Goal: Information Seeking & Learning: Learn about a topic

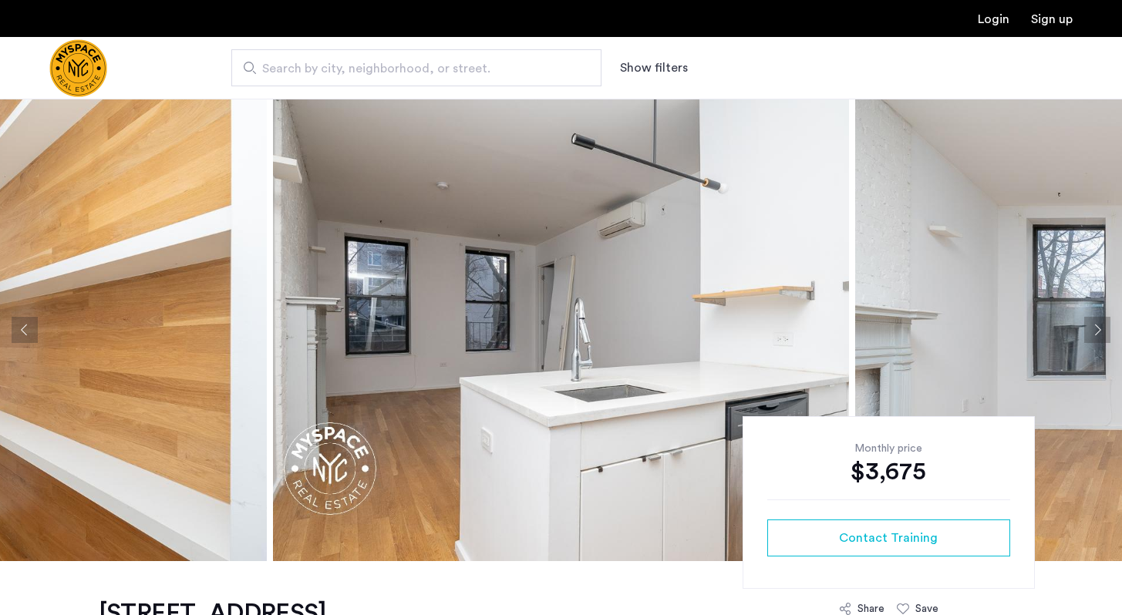
click at [1095, 326] on button "Next apartment" at bounding box center [1097, 330] width 26 height 26
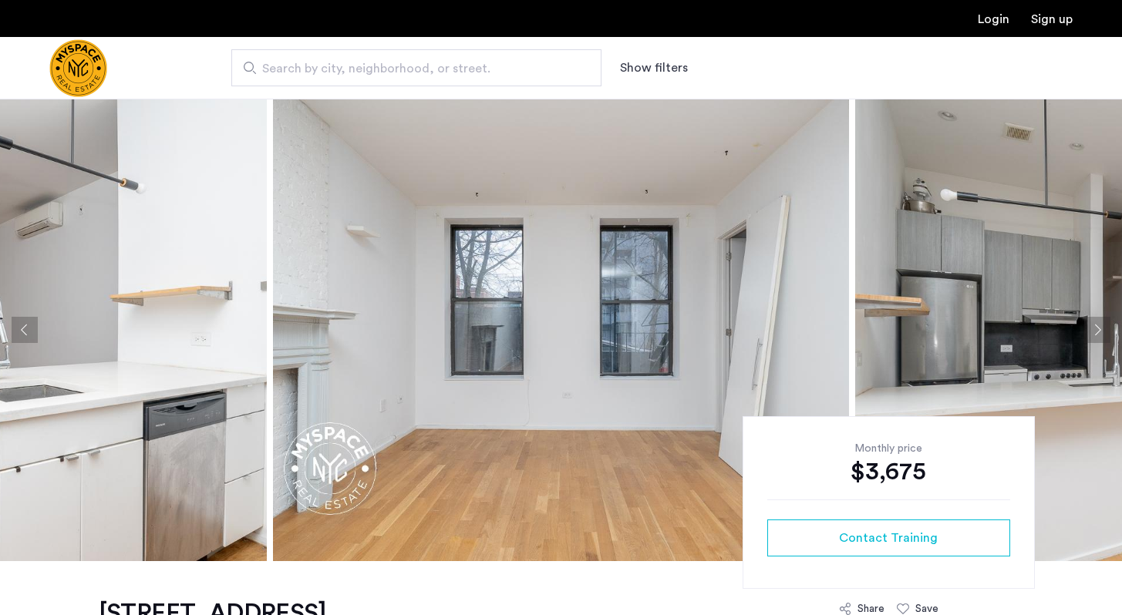
click at [1095, 326] on button "Next apartment" at bounding box center [1097, 330] width 26 height 26
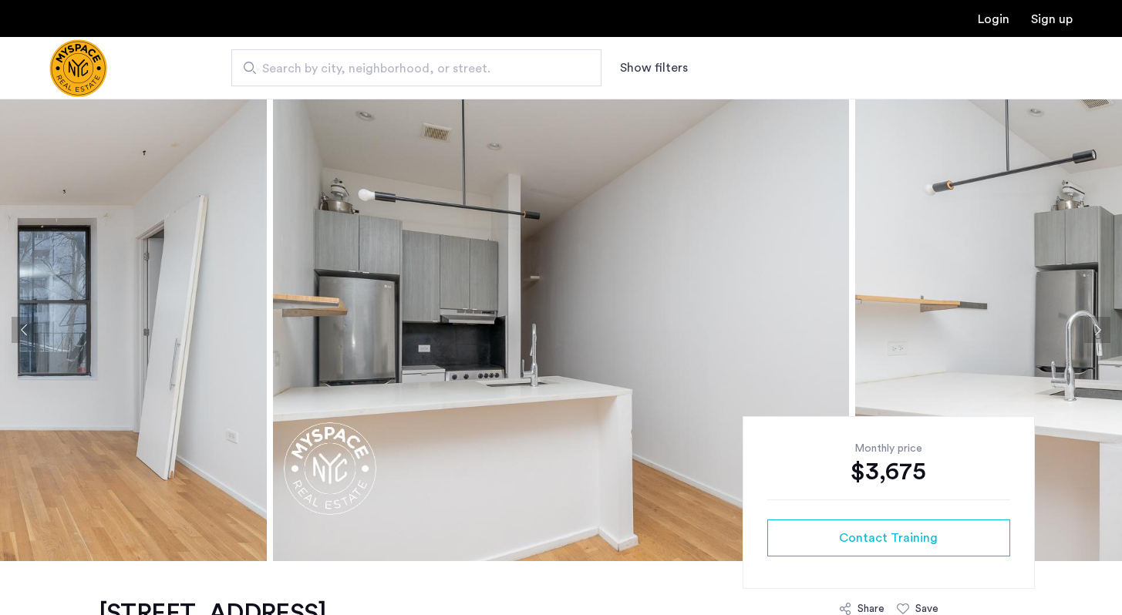
click at [1095, 326] on button "Next apartment" at bounding box center [1097, 330] width 26 height 26
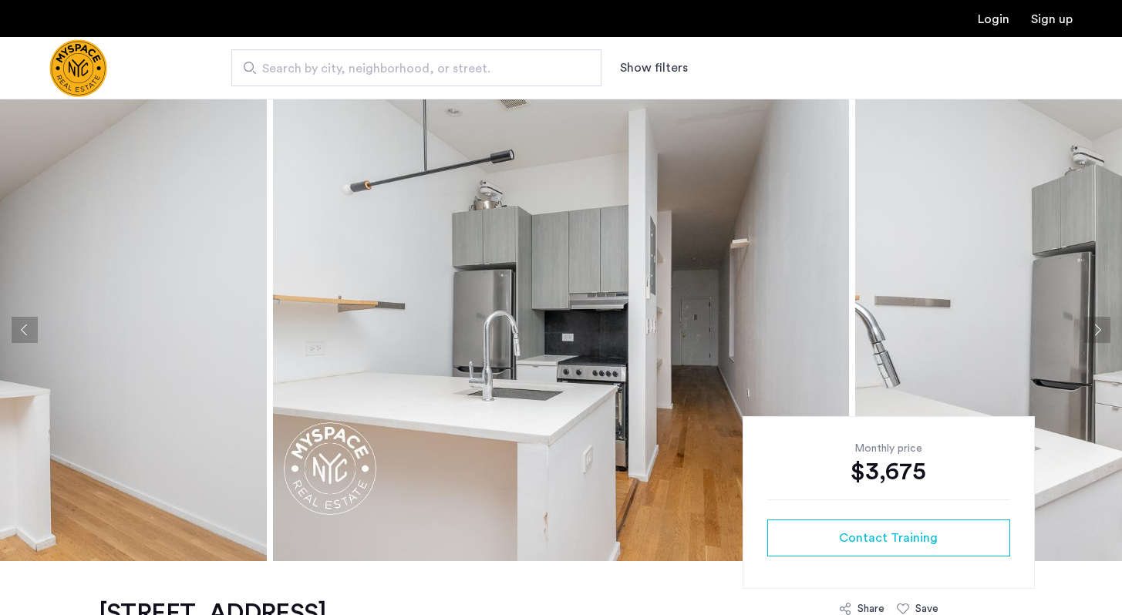
click at [1095, 326] on button "Next apartment" at bounding box center [1097, 330] width 26 height 26
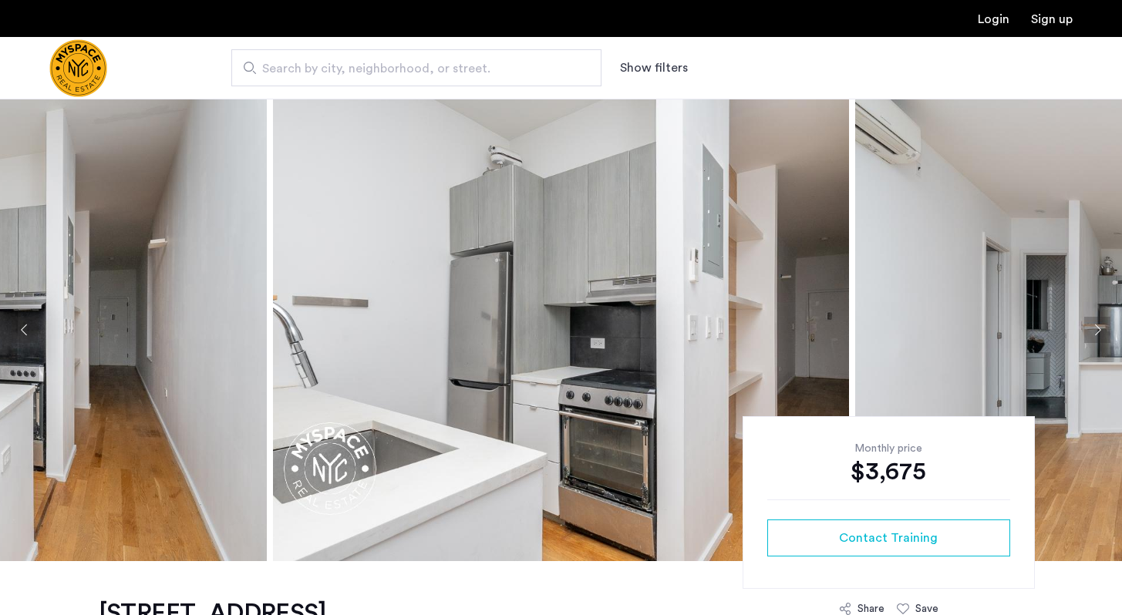
click at [1095, 326] on button "Next apartment" at bounding box center [1097, 330] width 26 height 26
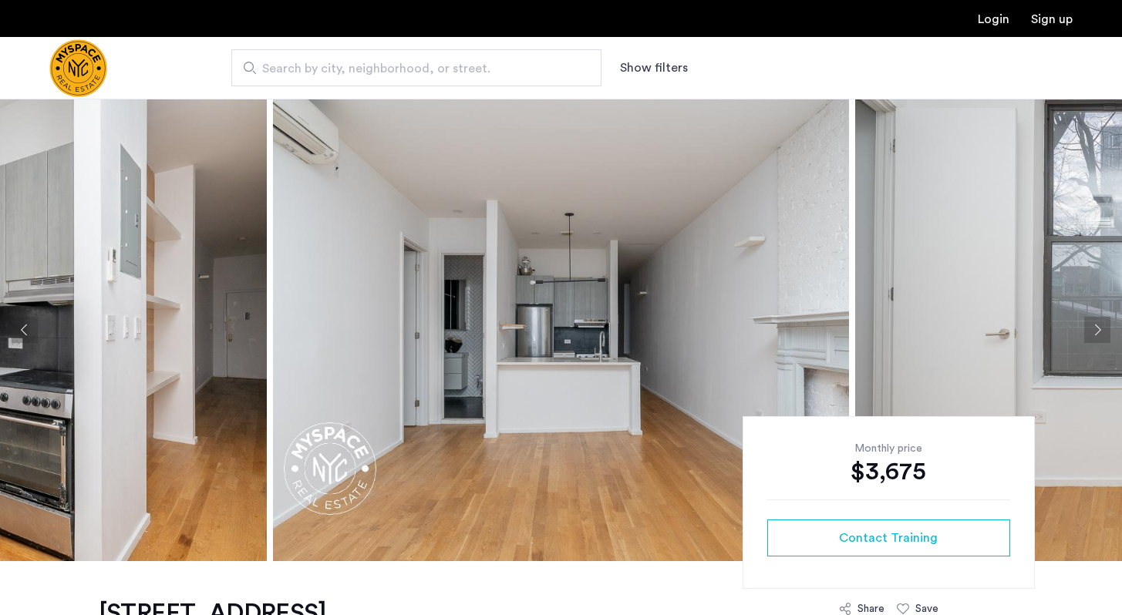
click at [1095, 326] on button "Next apartment" at bounding box center [1097, 330] width 26 height 26
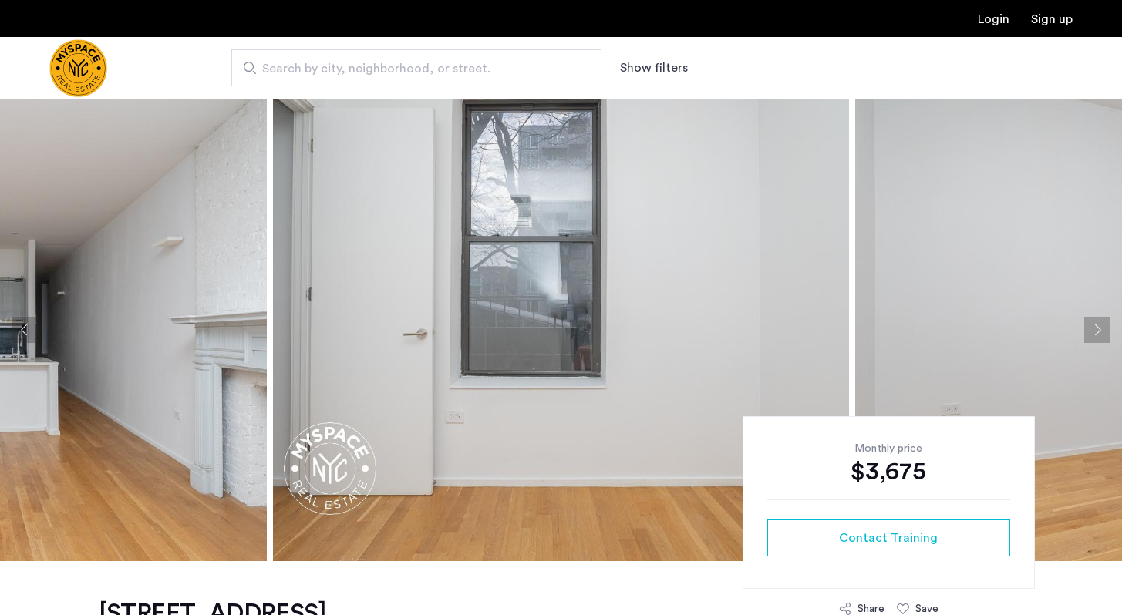
click at [1095, 326] on button "Next apartment" at bounding box center [1097, 330] width 26 height 26
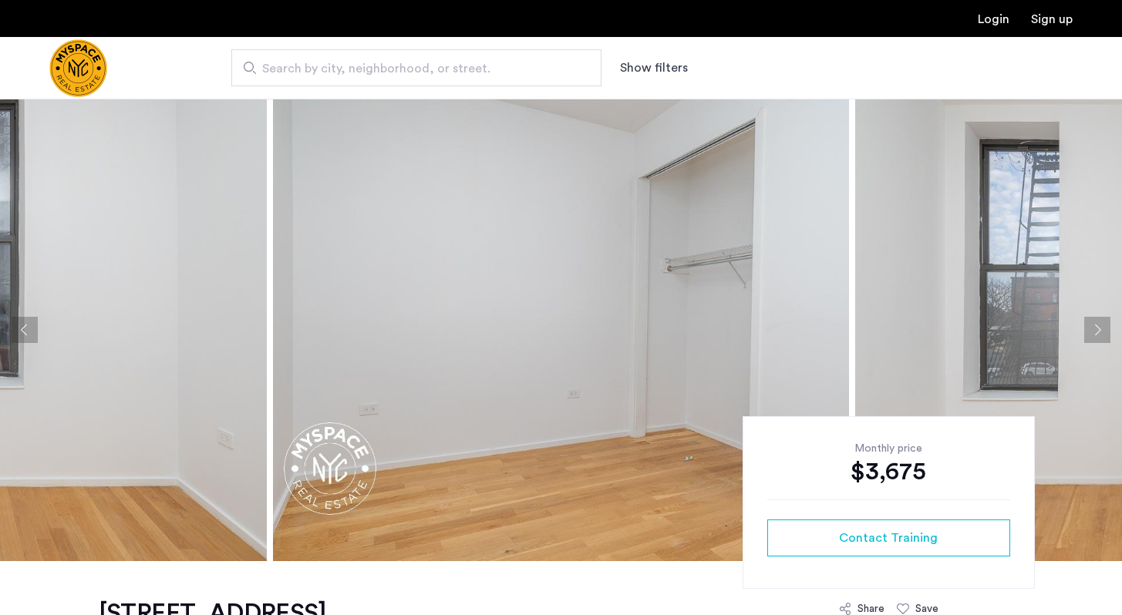
click at [1095, 326] on button "Next apartment" at bounding box center [1097, 330] width 26 height 26
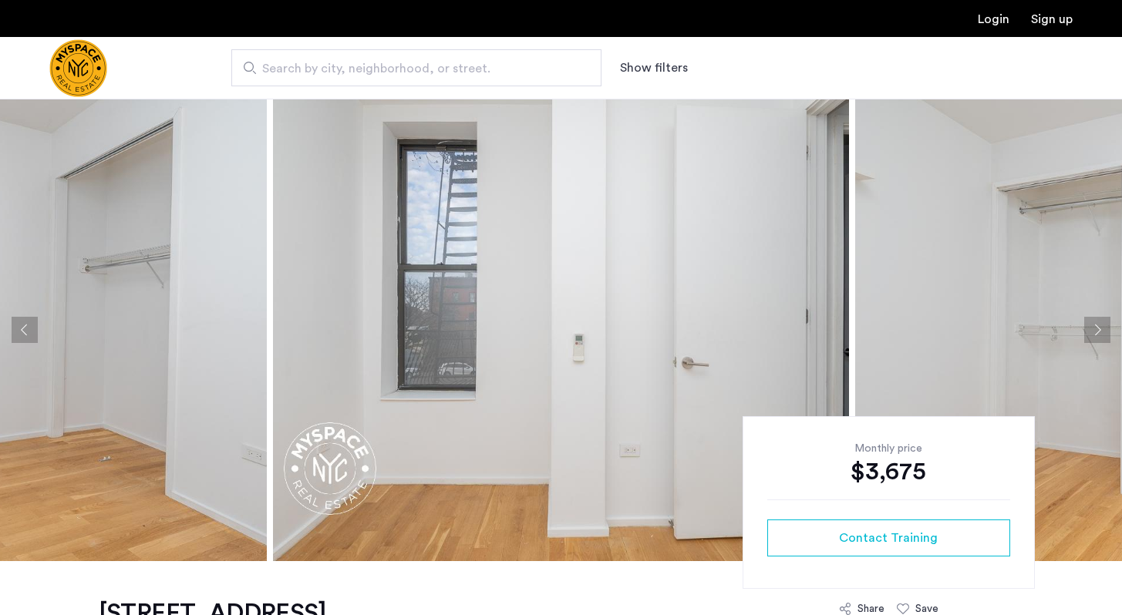
click at [1095, 326] on button "Next apartment" at bounding box center [1097, 330] width 26 height 26
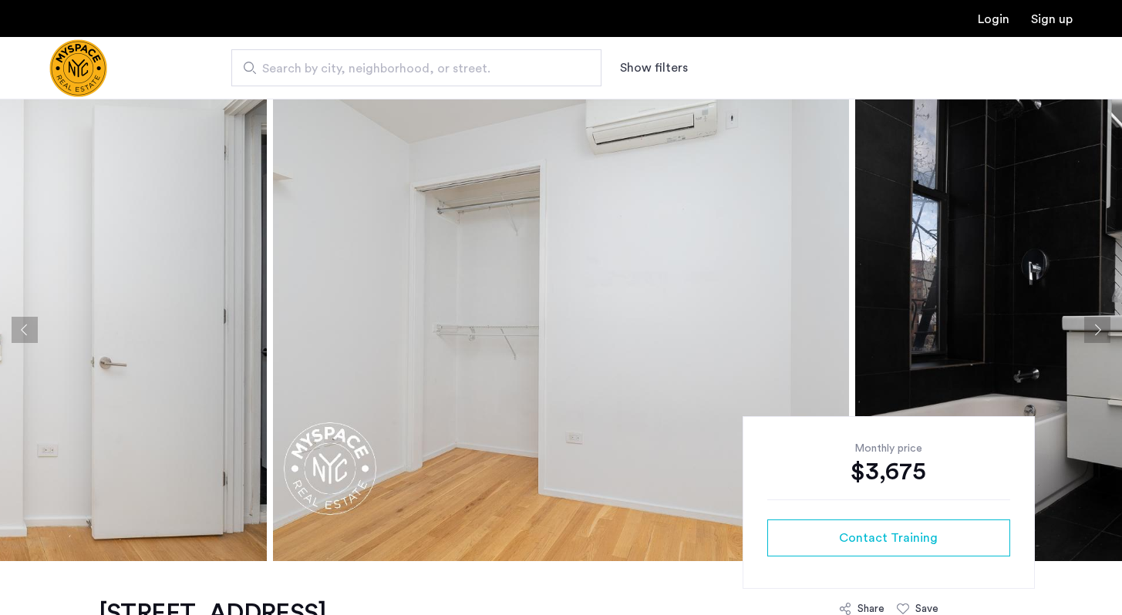
scroll to position [462, 0]
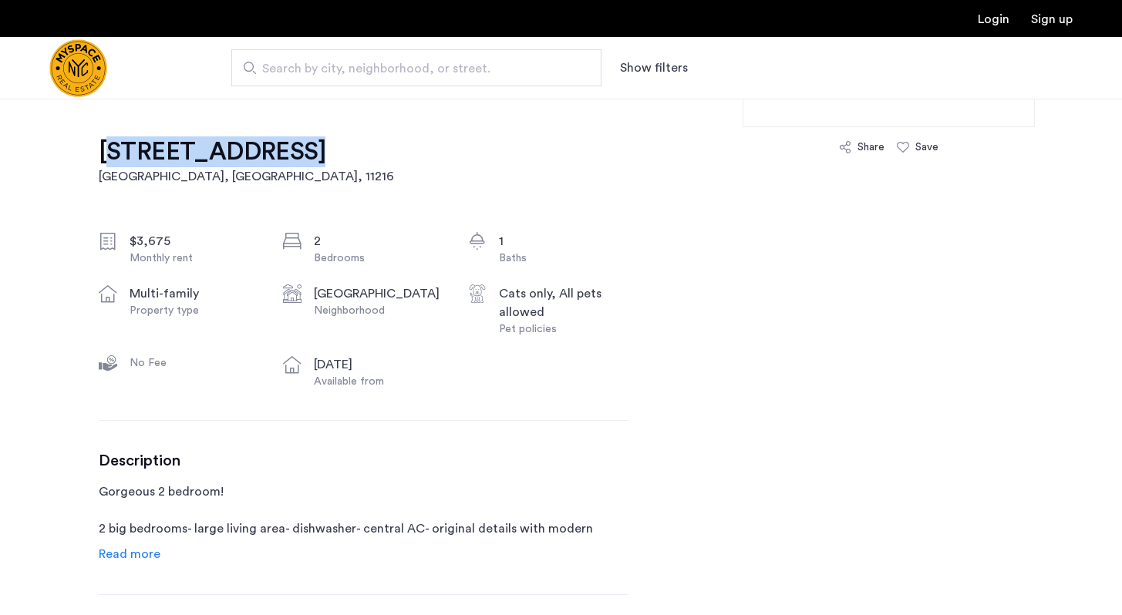
drag, startPoint x: 96, startPoint y: 150, endPoint x: 268, endPoint y: 150, distance: 171.9
copy h1 "[STREET_ADDRESS]"
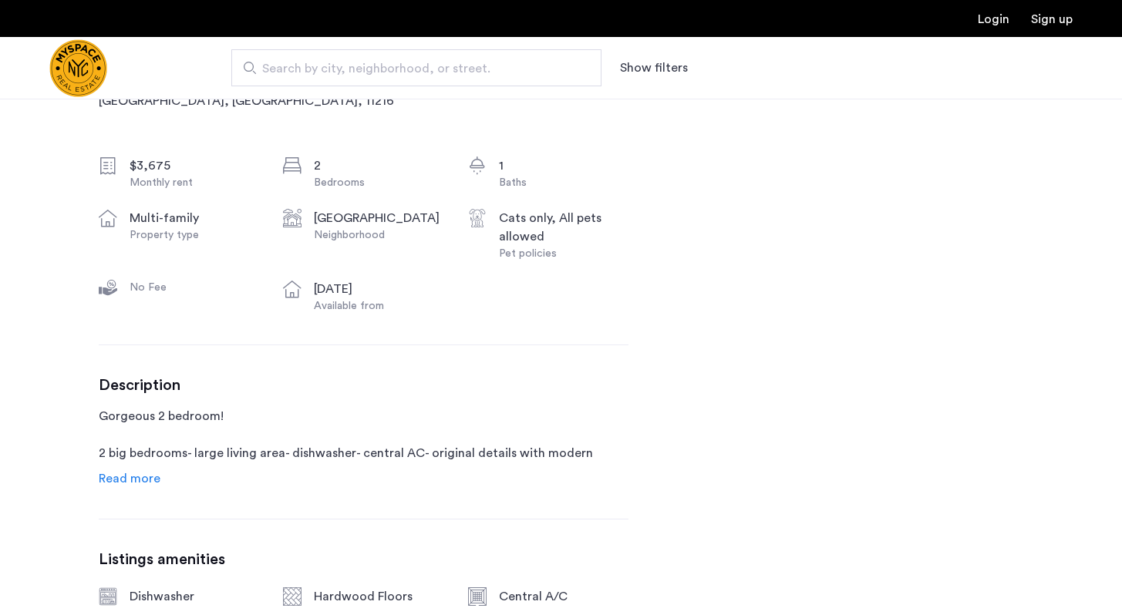
scroll to position [0, 0]
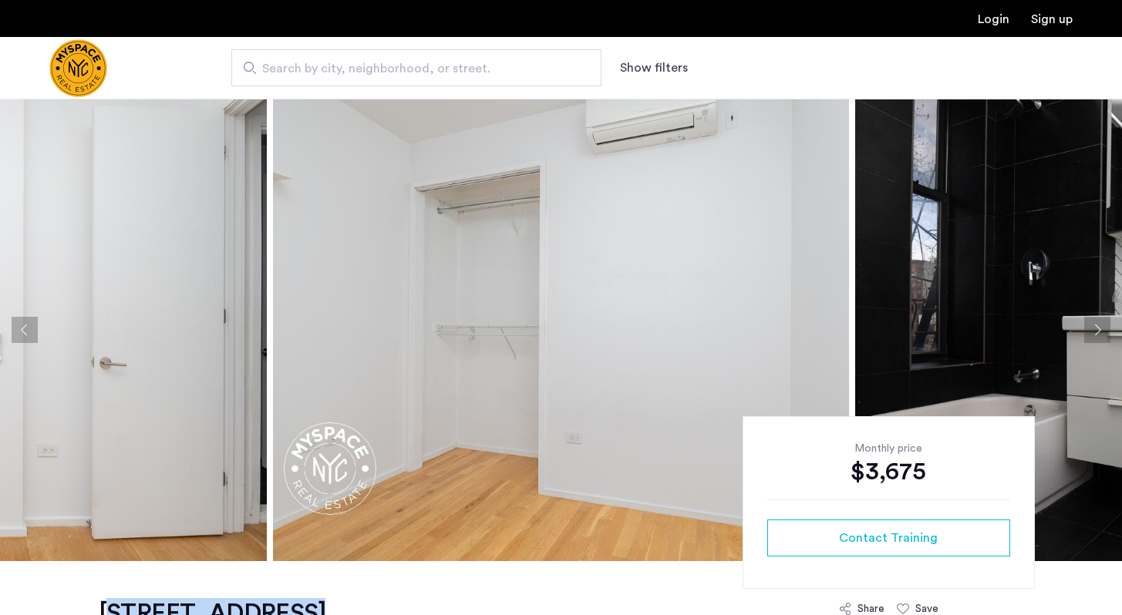
click at [1098, 337] on button "Next apartment" at bounding box center [1097, 330] width 26 height 26
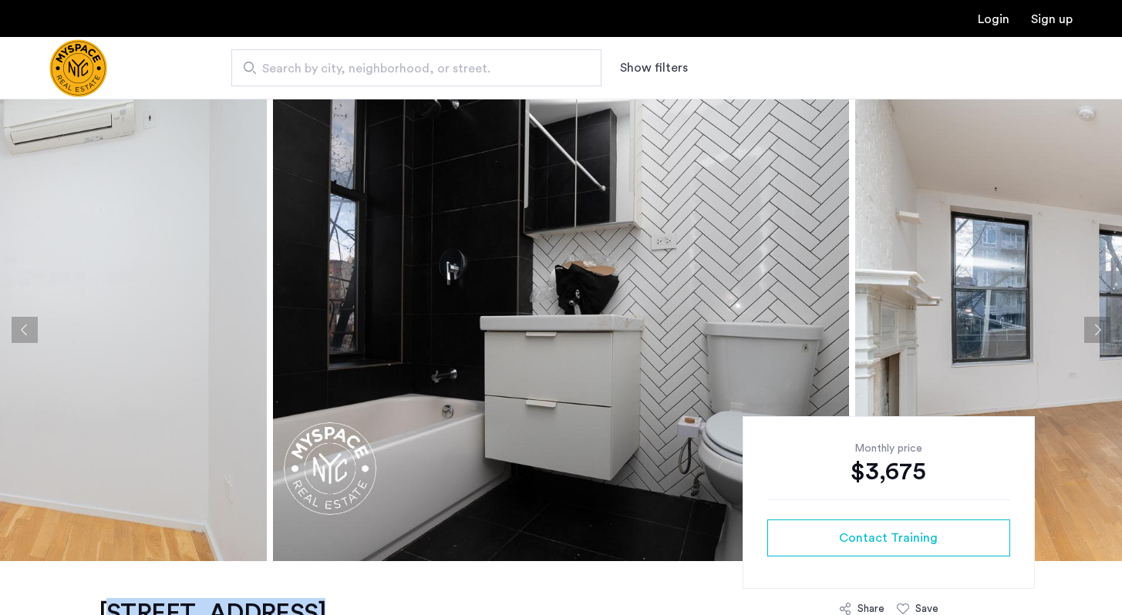
click at [1098, 337] on button "Next apartment" at bounding box center [1097, 330] width 26 height 26
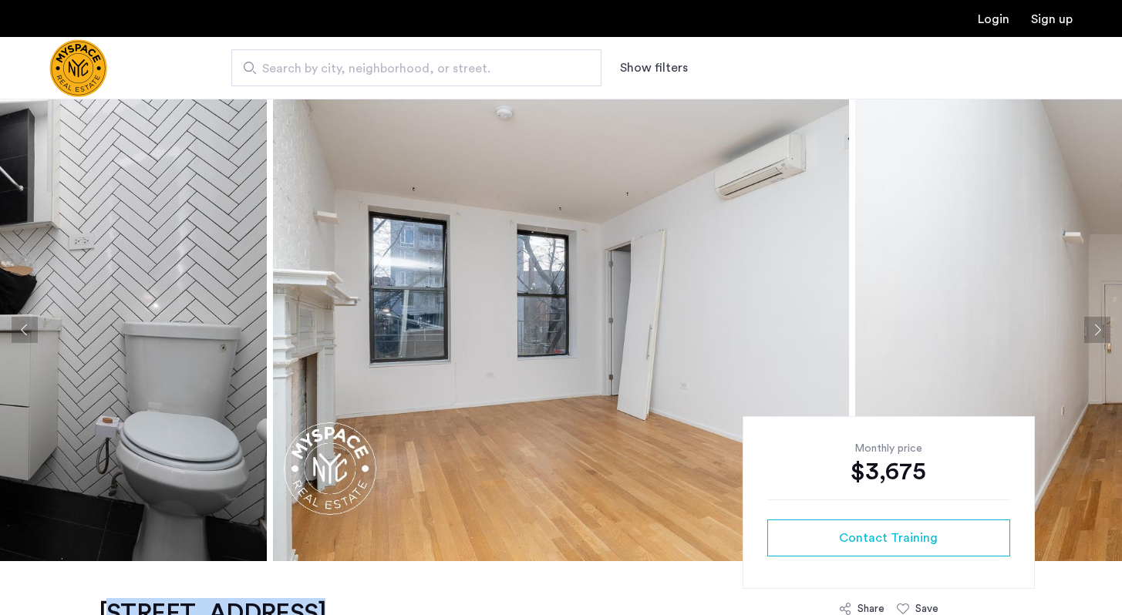
click at [1098, 337] on button "Next apartment" at bounding box center [1097, 330] width 26 height 26
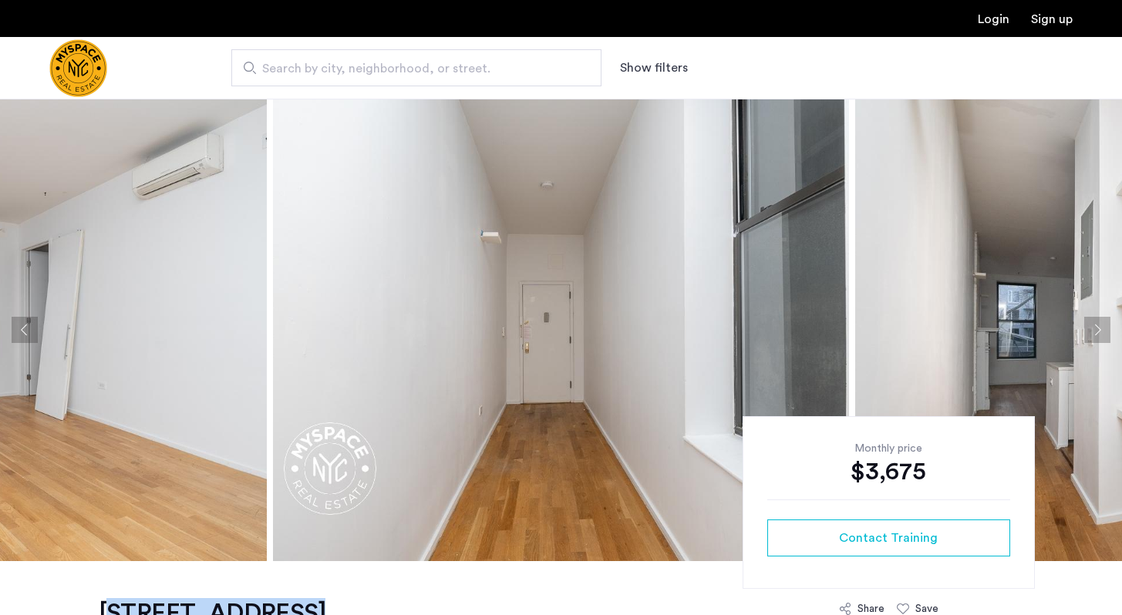
click at [1098, 337] on button "Next apartment" at bounding box center [1097, 330] width 26 height 26
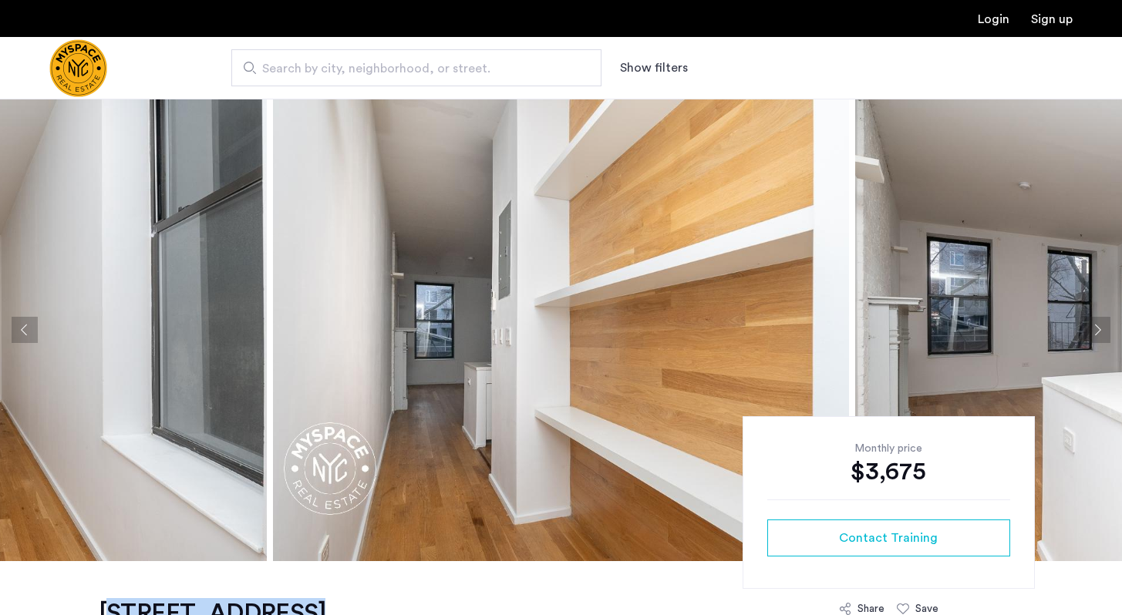
click at [1098, 337] on button "Next apartment" at bounding box center [1097, 330] width 26 height 26
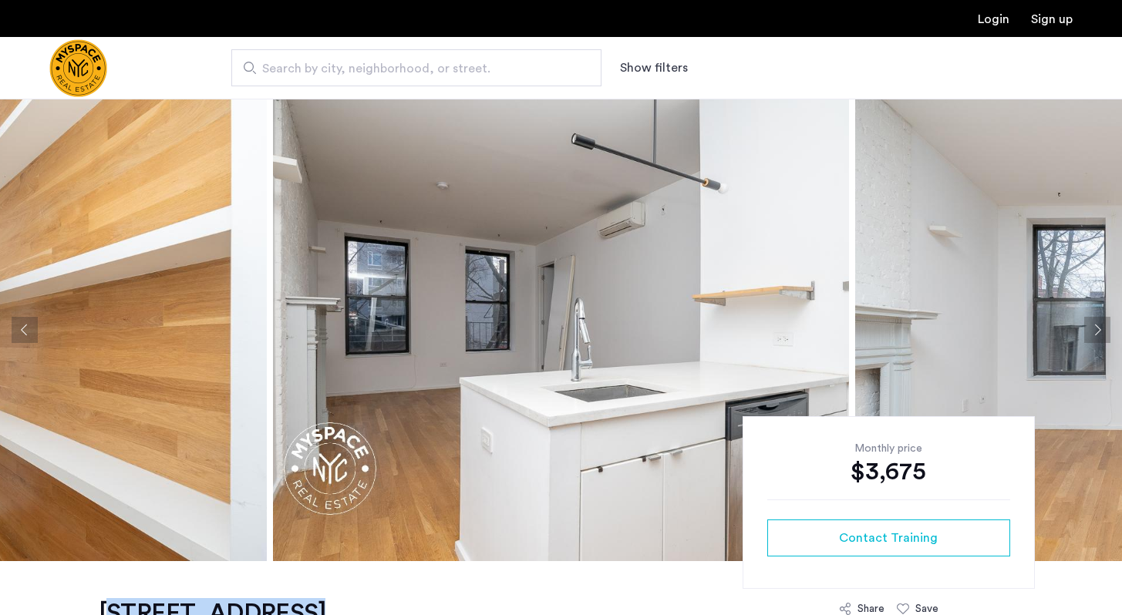
copy h1 "[STREET_ADDRESS]"
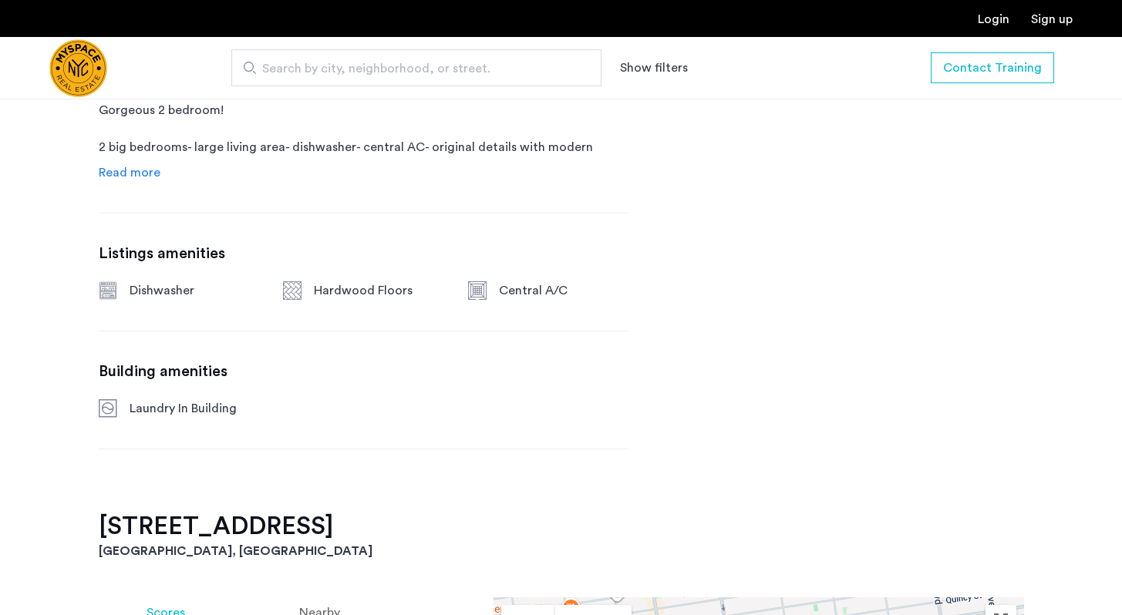
scroll to position [840, 0]
